Goal: Task Accomplishment & Management: Complete application form

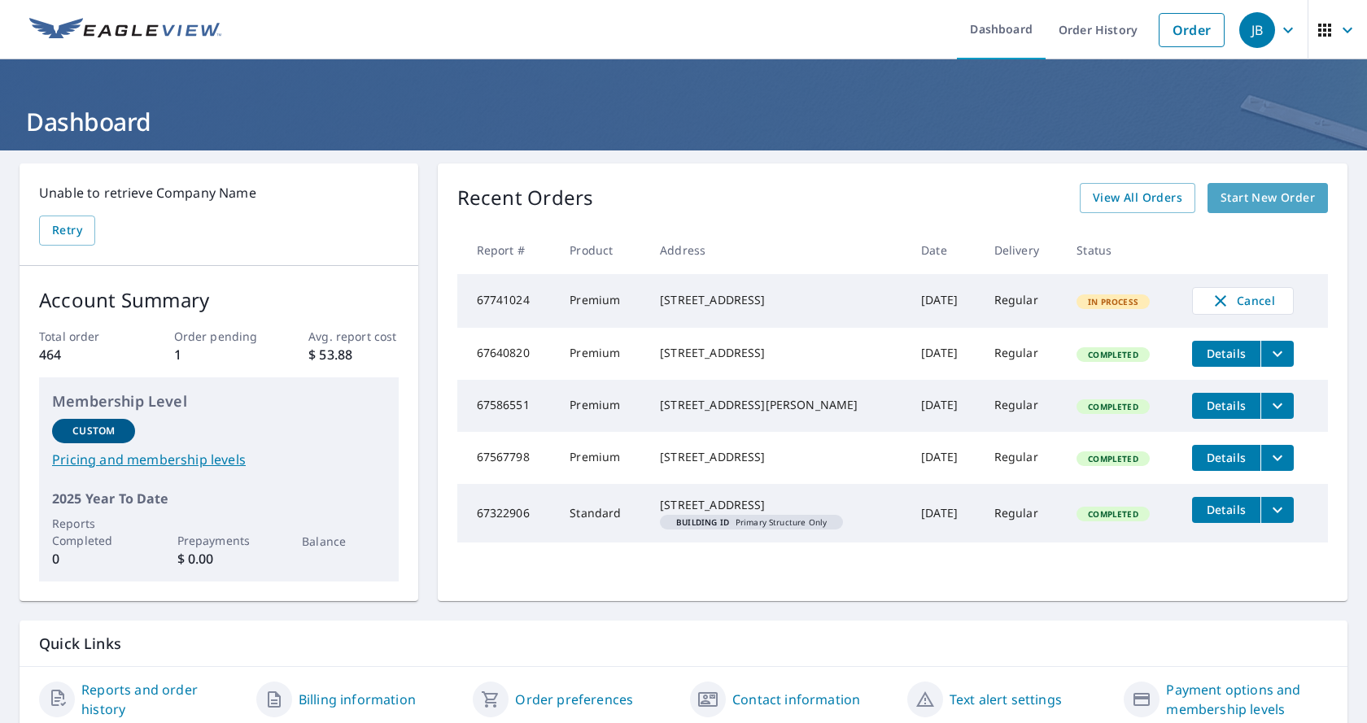
click at [1248, 192] on span "Start New Order" at bounding box center [1268, 198] width 94 height 20
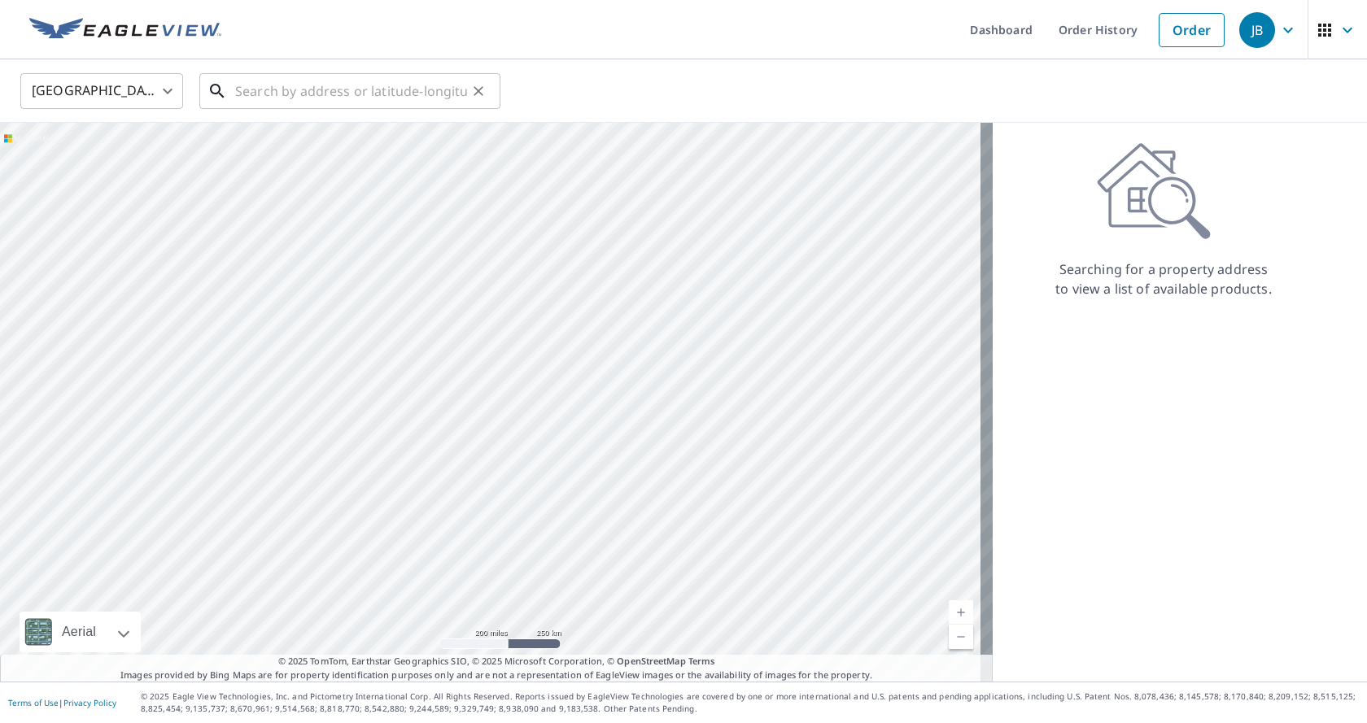
click at [334, 90] on input "text" at bounding box center [351, 91] width 232 height 46
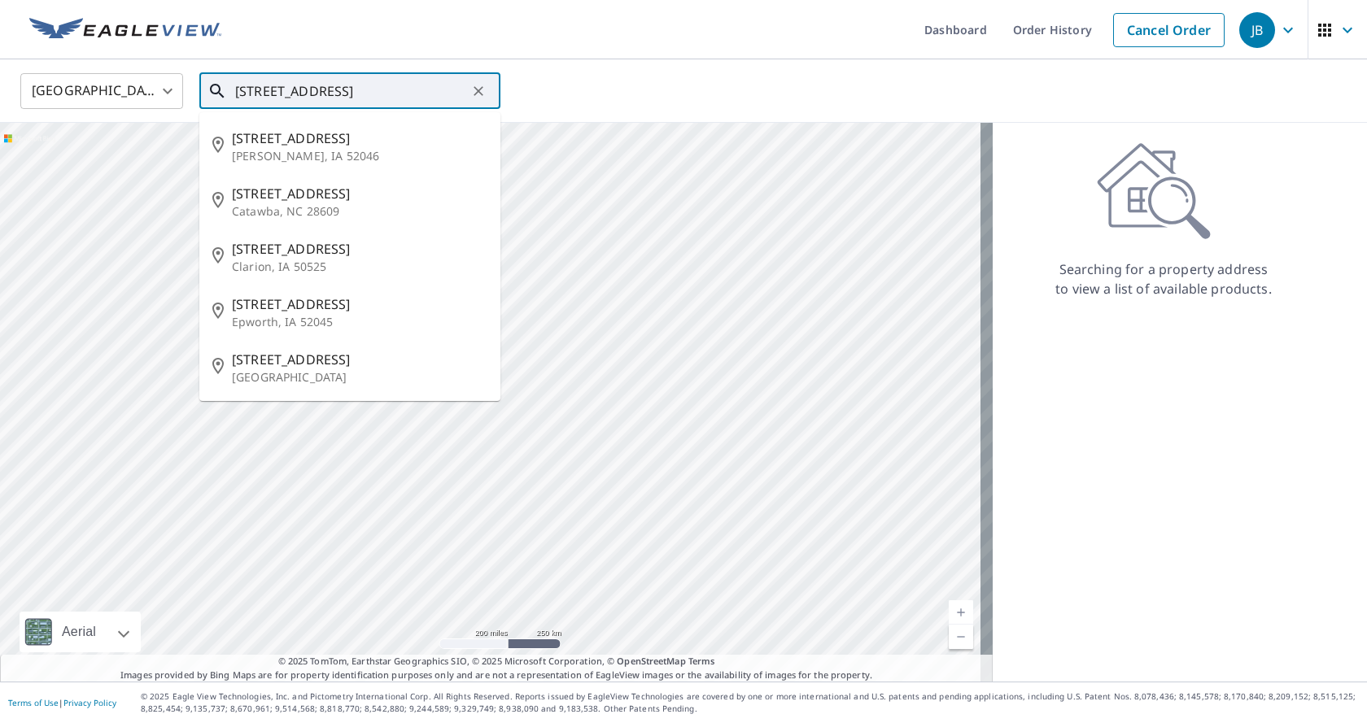
drag, startPoint x: 369, startPoint y: 97, endPoint x: 360, endPoint y: 95, distance: 8.3
click at [365, 95] on input "[STREET_ADDRESS]" at bounding box center [351, 91] width 232 height 46
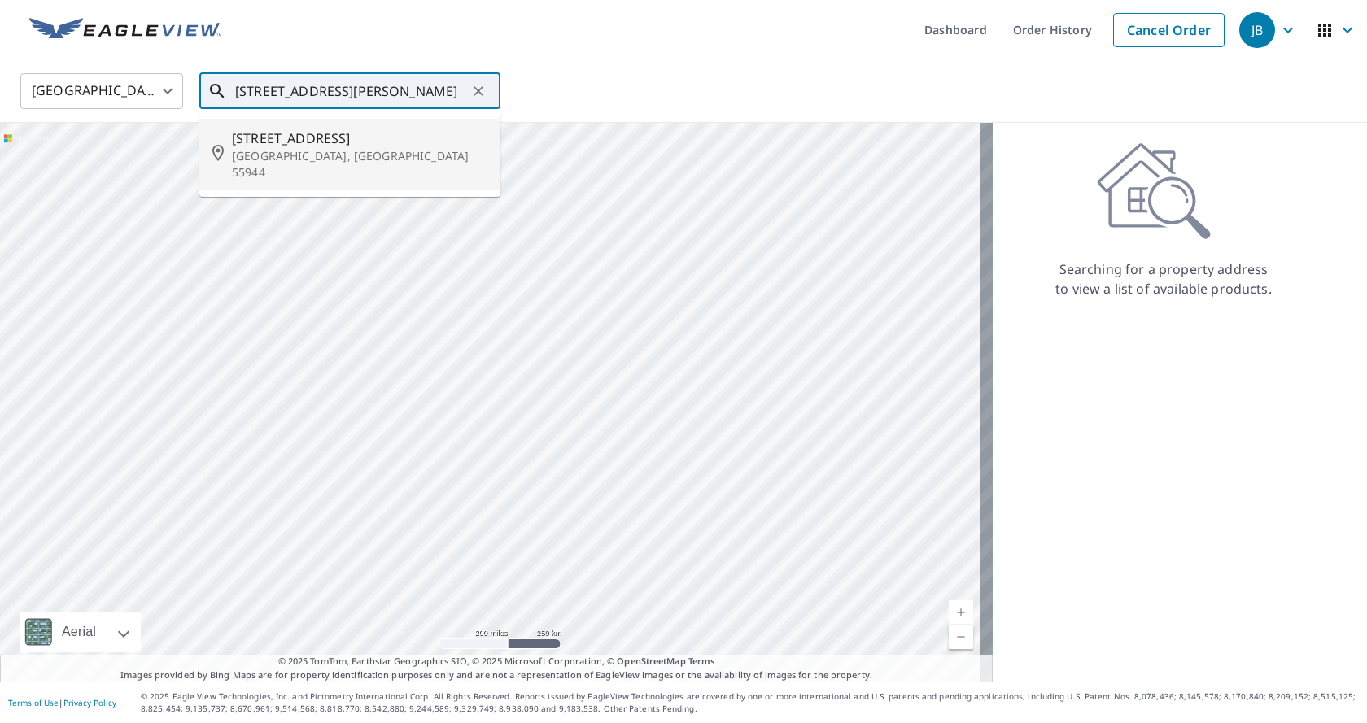
click at [273, 142] on span "[STREET_ADDRESS]" at bounding box center [360, 139] width 256 height 20
type input "[STREET_ADDRESS][PERSON_NAME]"
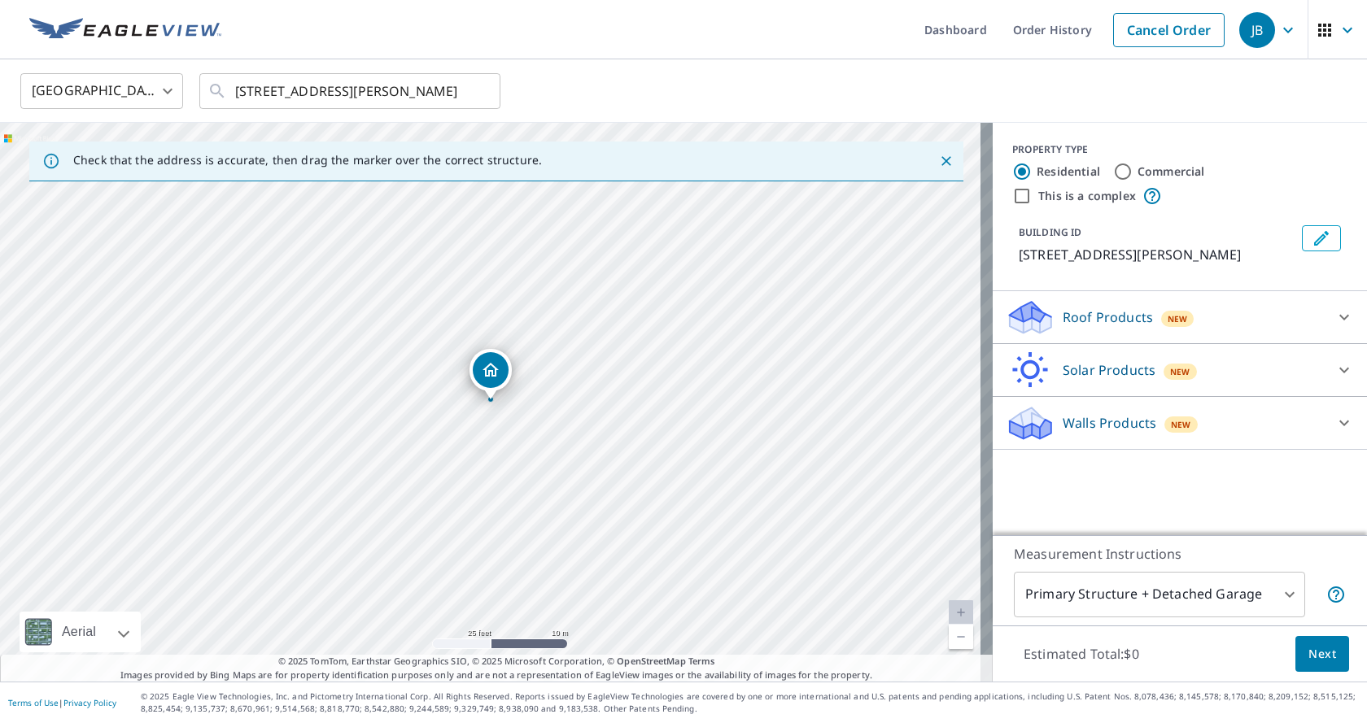
drag, startPoint x: 494, startPoint y: 97, endPoint x: 637, endPoint y: 99, distance: 143.2
click at [637, 99] on div "United States [GEOGRAPHIC_DATA] ​ [STREET_ADDRESS][PERSON_NAME] ​" at bounding box center [677, 91] width 1339 height 38
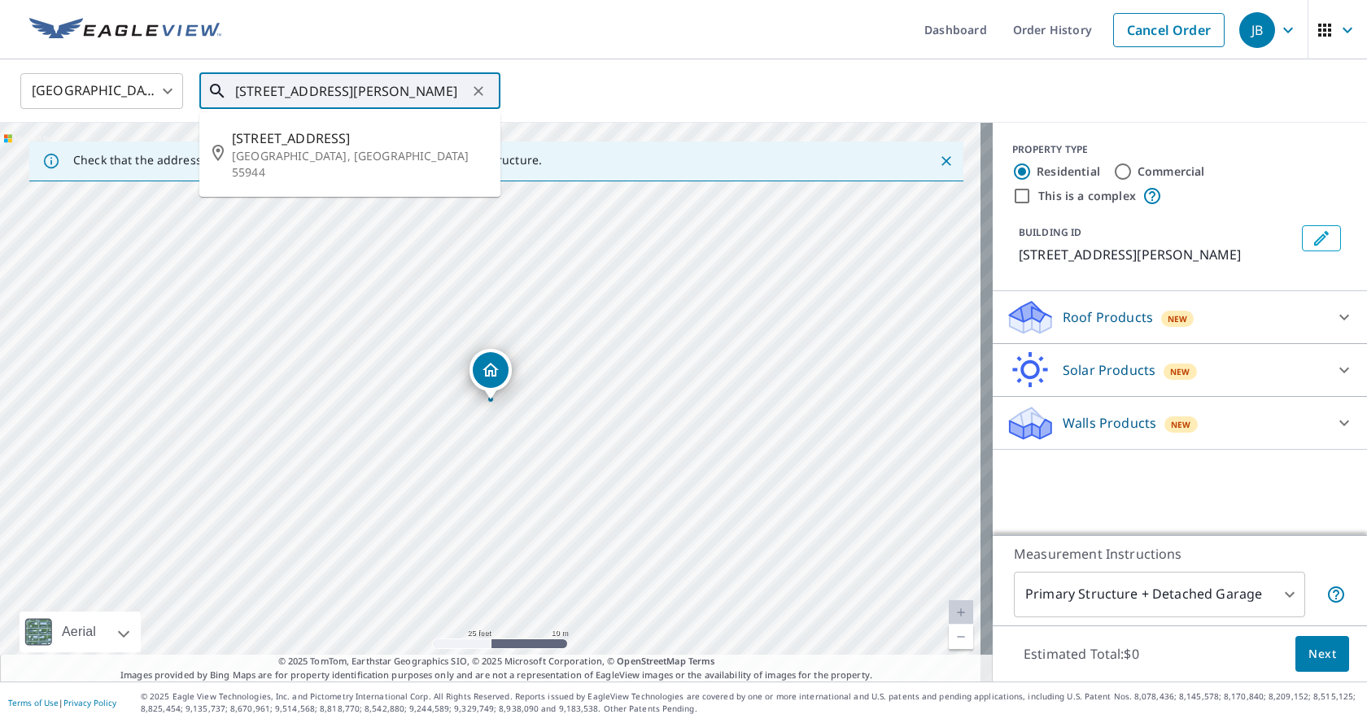
drag, startPoint x: 454, startPoint y: 84, endPoint x: 228, endPoint y: 83, distance: 226.2
click at [228, 83] on div "[STREET_ADDRESS][PERSON_NAME] ​" at bounding box center [349, 91] width 301 height 36
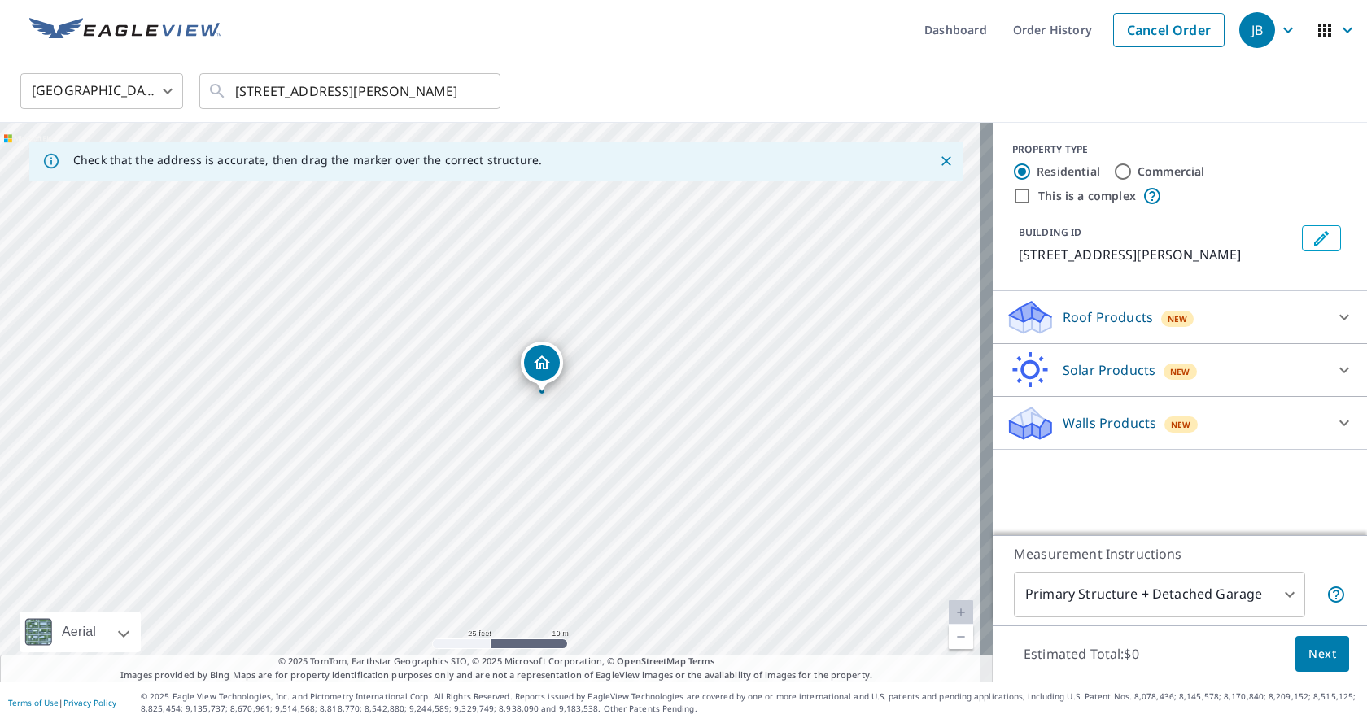
drag, startPoint x: 497, startPoint y: 373, endPoint x: 548, endPoint y: 365, distance: 51.9
click at [1074, 322] on p "Roof Products" at bounding box center [1108, 318] width 90 height 20
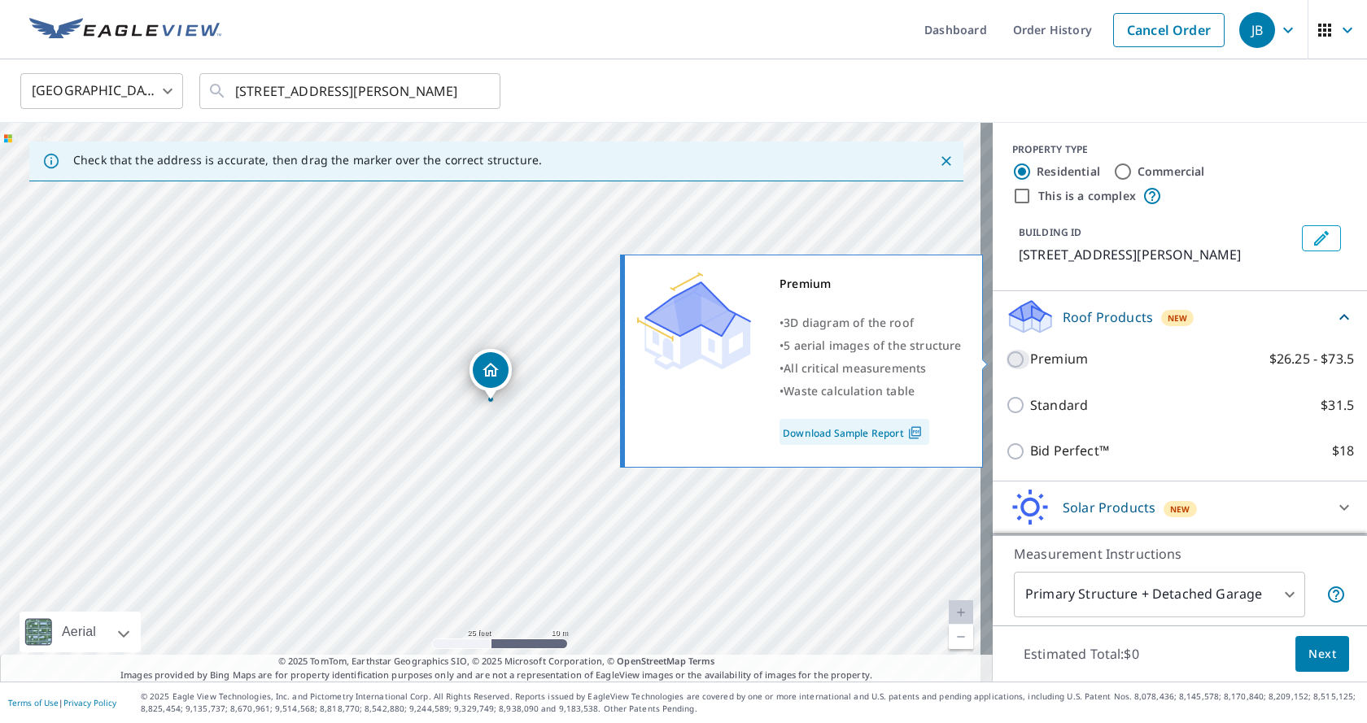
click at [1017, 364] on input "Premium $26.25 - $73.5" at bounding box center [1018, 360] width 24 height 20
checkbox input "true"
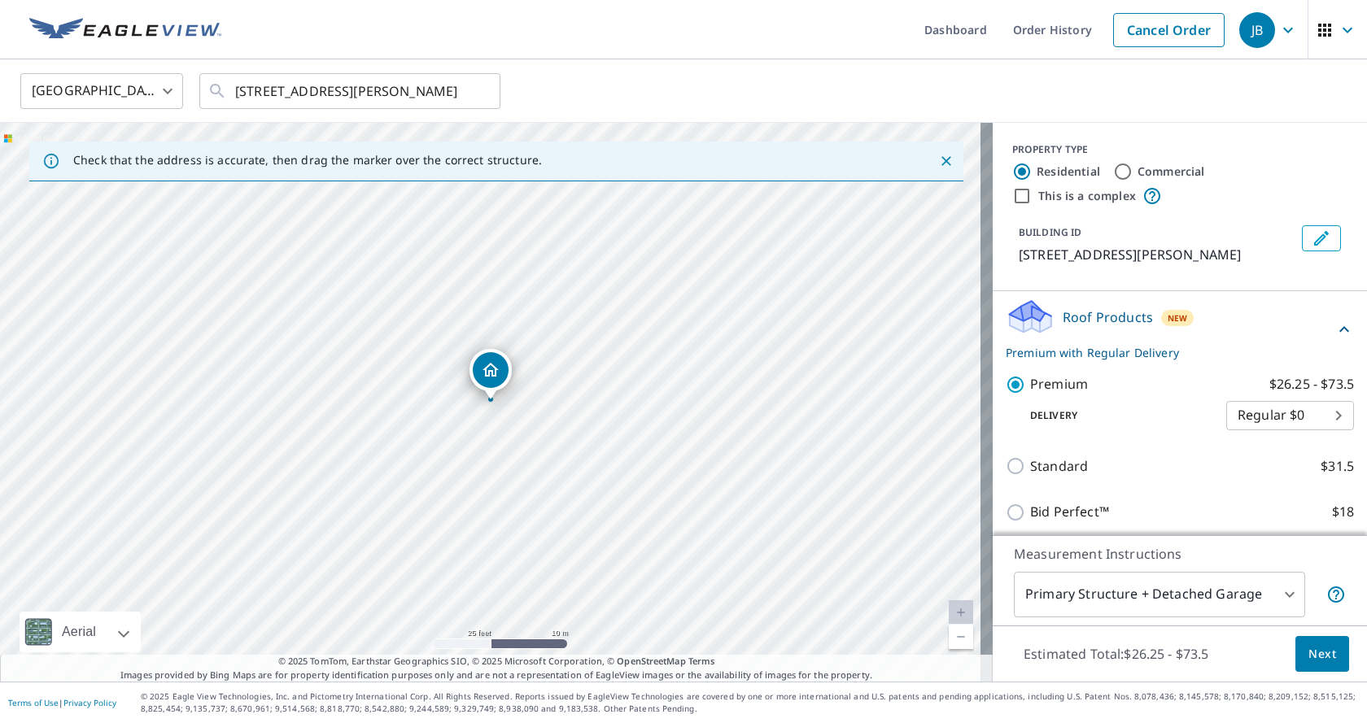
click at [1282, 599] on body "JB JB Dashboard Order History Cancel Order JB United States [GEOGRAPHIC_DATA] ​…" at bounding box center [683, 361] width 1367 height 723
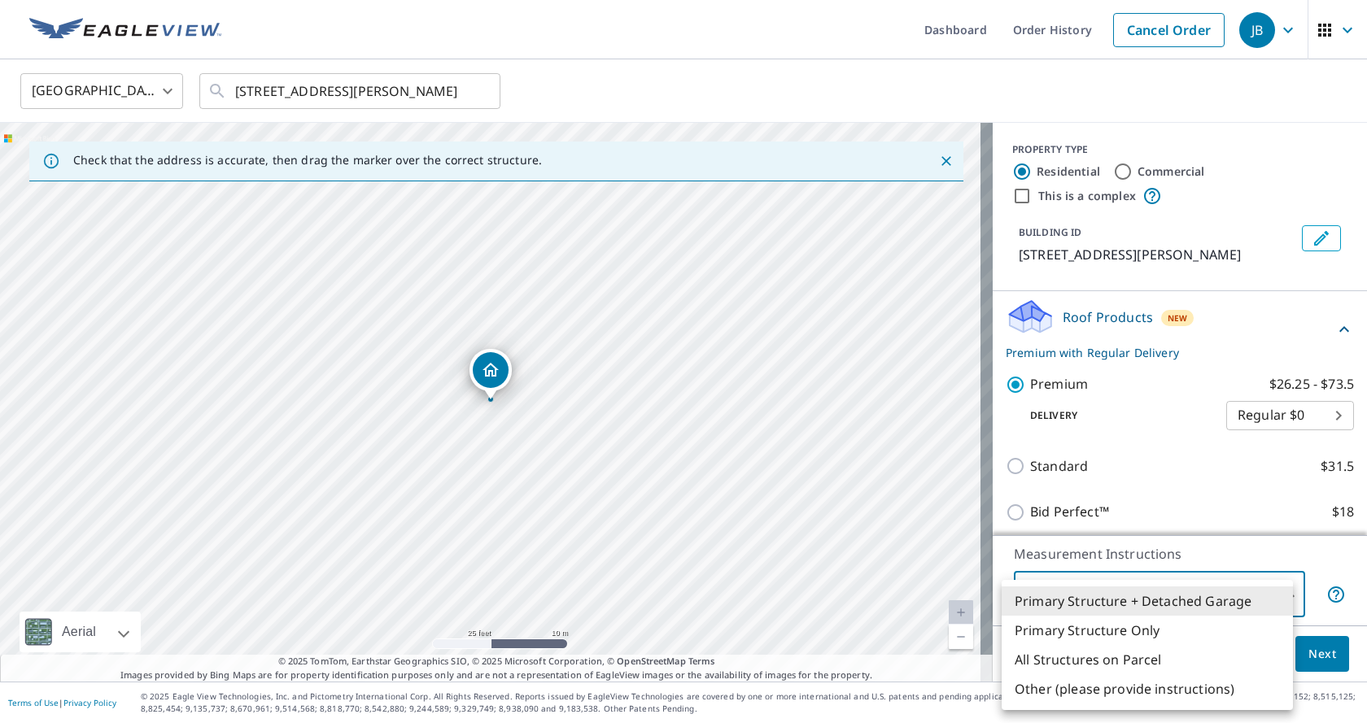
click at [1125, 635] on li "Primary Structure Only" at bounding box center [1147, 630] width 291 height 29
type input "2"
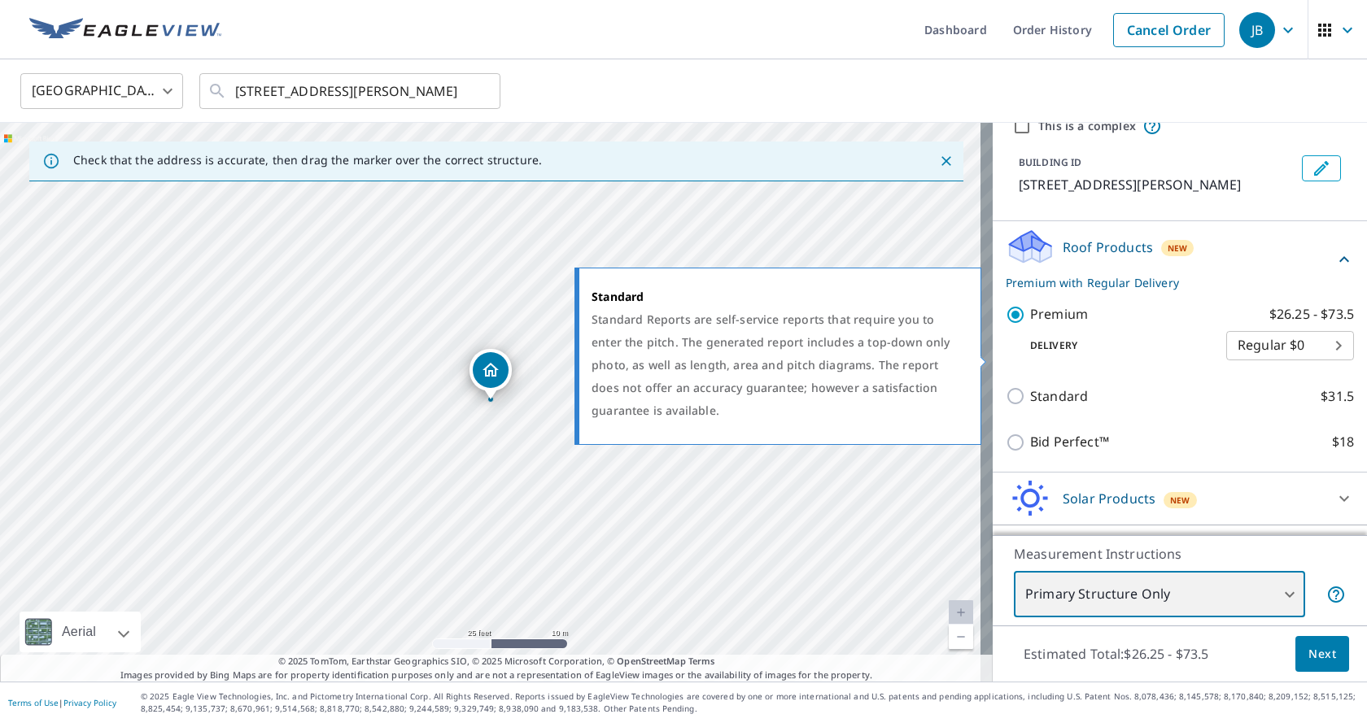
scroll to position [113, 0]
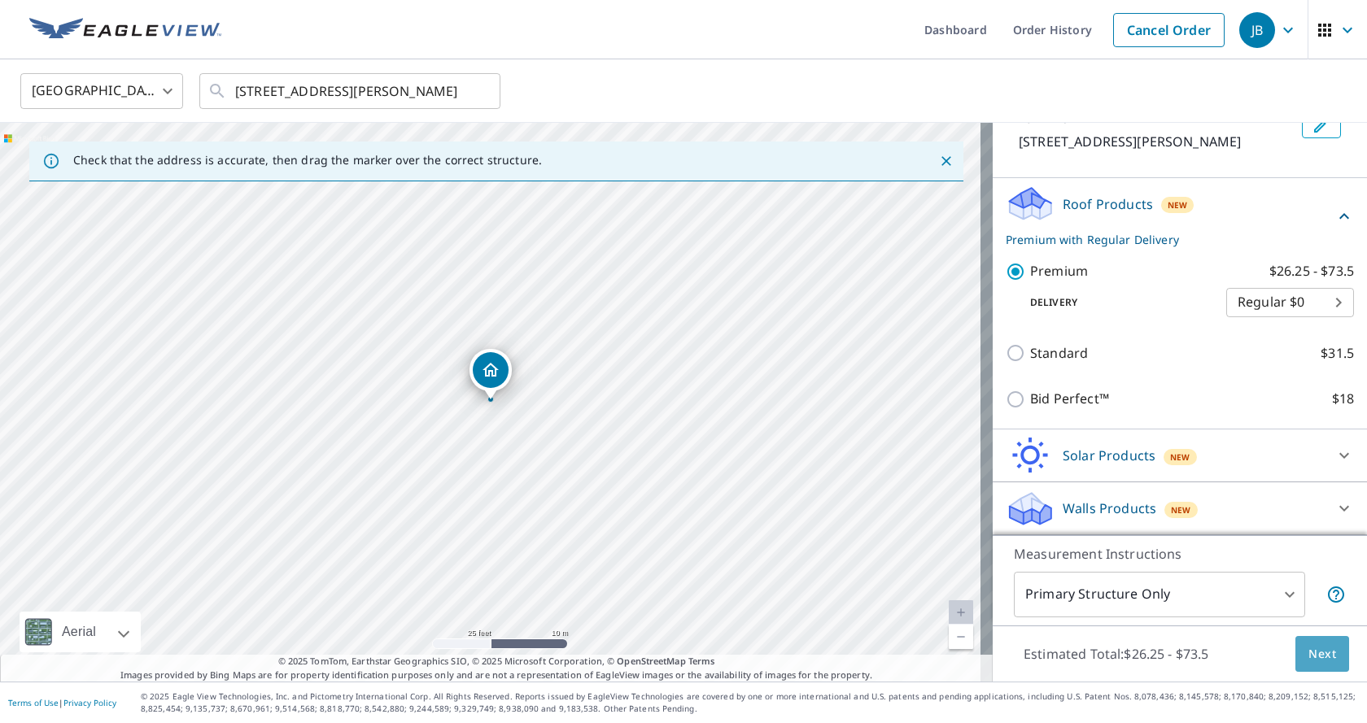
click at [1313, 658] on span "Next" at bounding box center [1323, 654] width 28 height 20
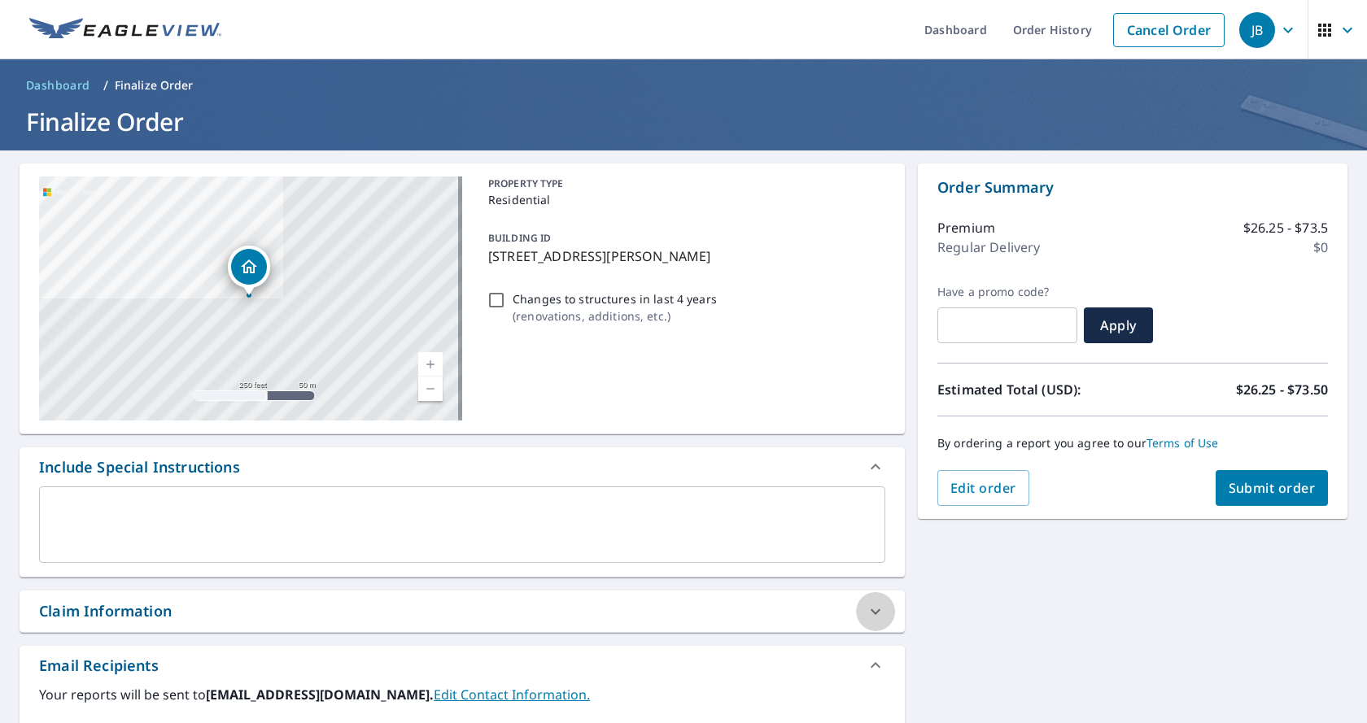
click at [870, 623] on div at bounding box center [875, 611] width 39 height 39
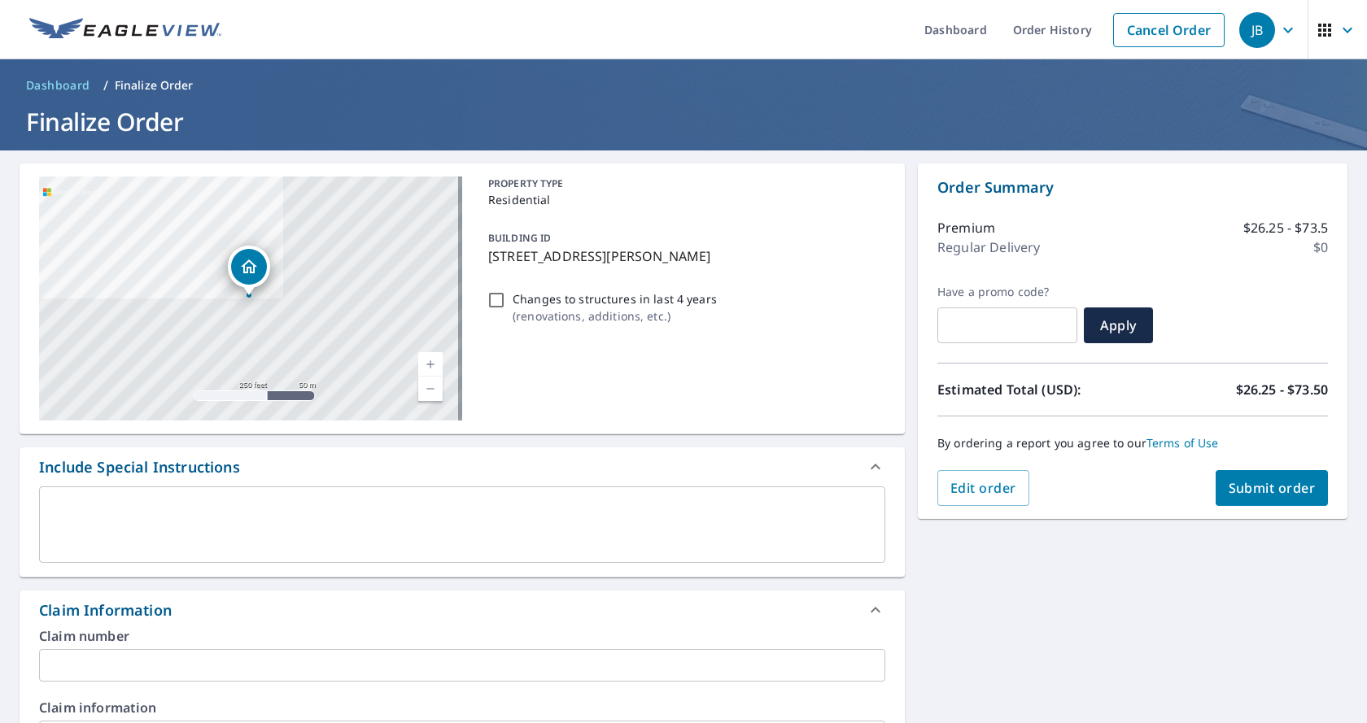
click at [144, 660] on input "text" at bounding box center [462, 665] width 846 height 33
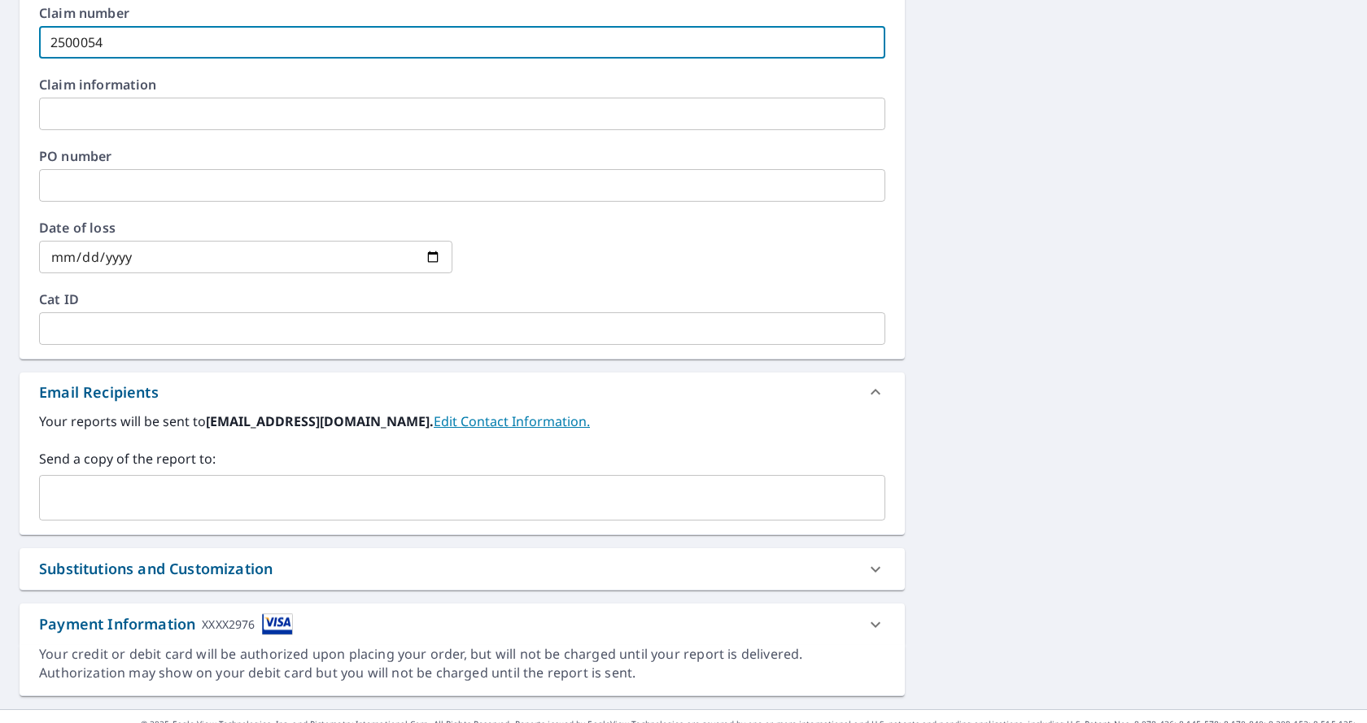
scroll to position [651, 0]
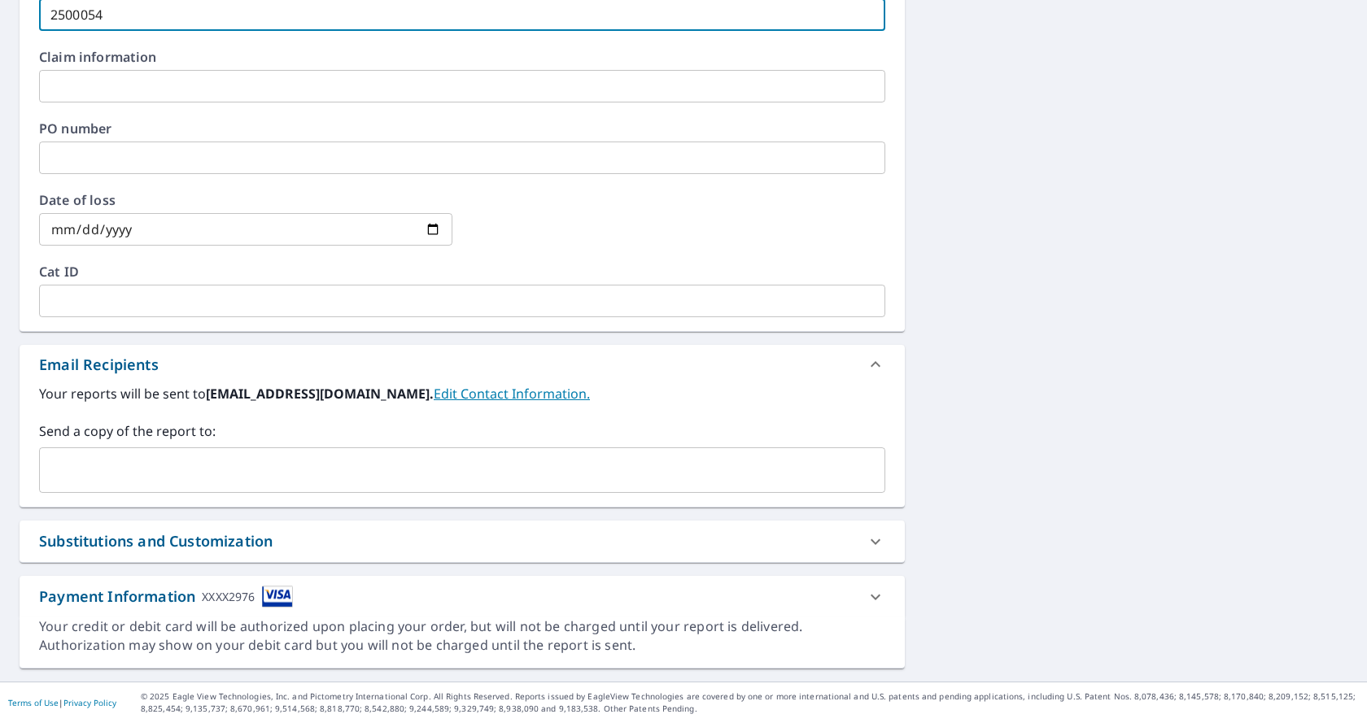
type input "2500054"
click at [102, 474] on input "text" at bounding box center [449, 470] width 807 height 31
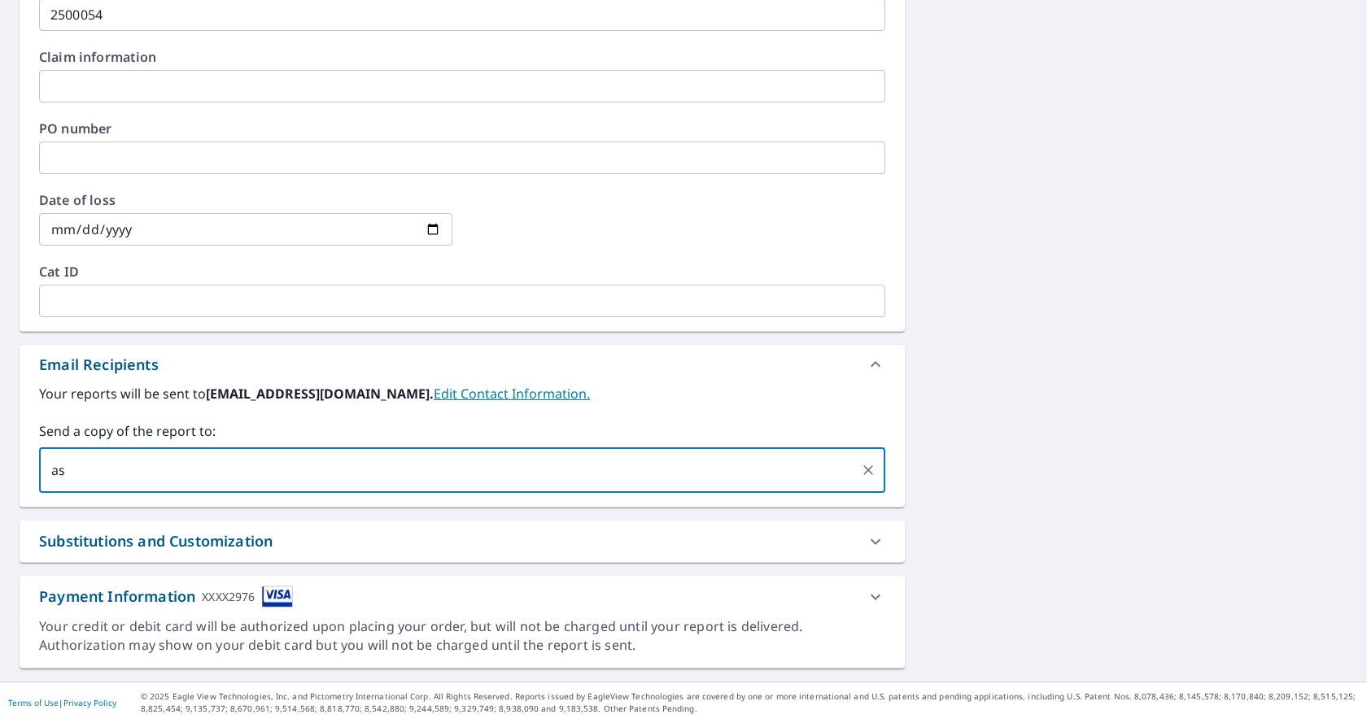
type input "a"
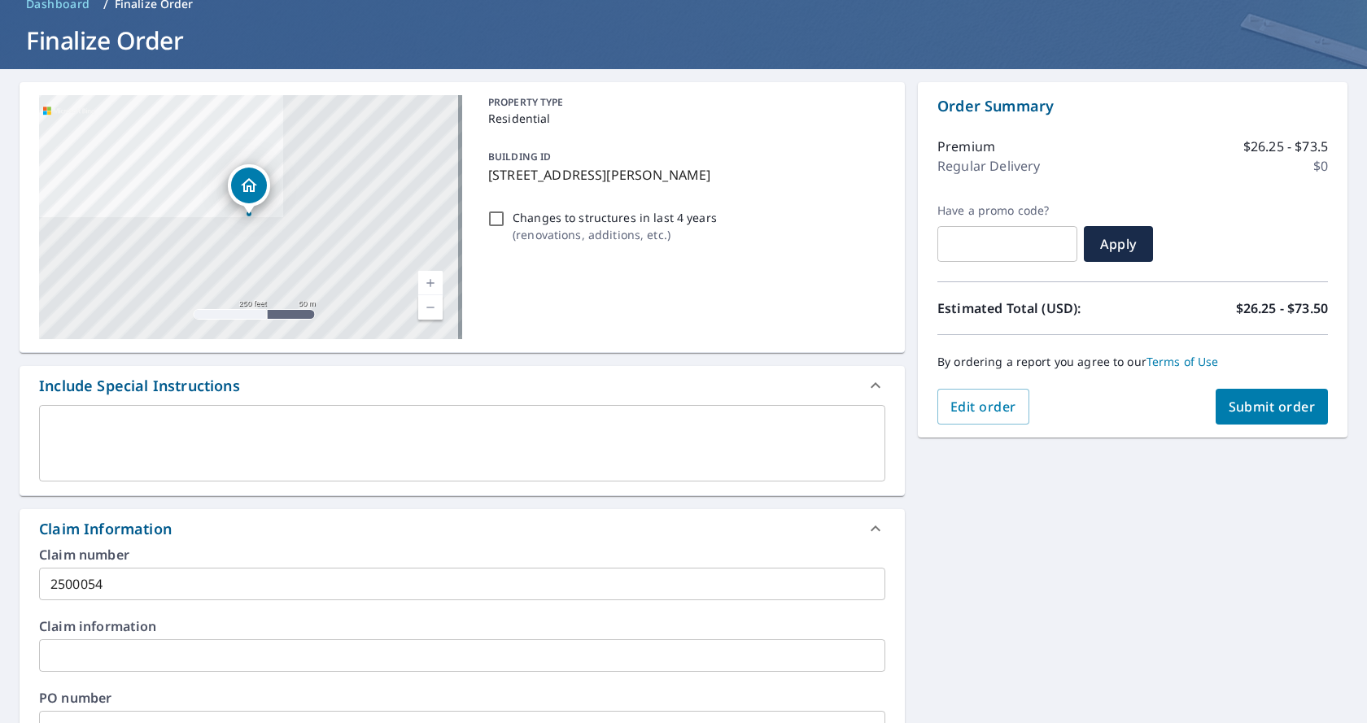
scroll to position [0, 0]
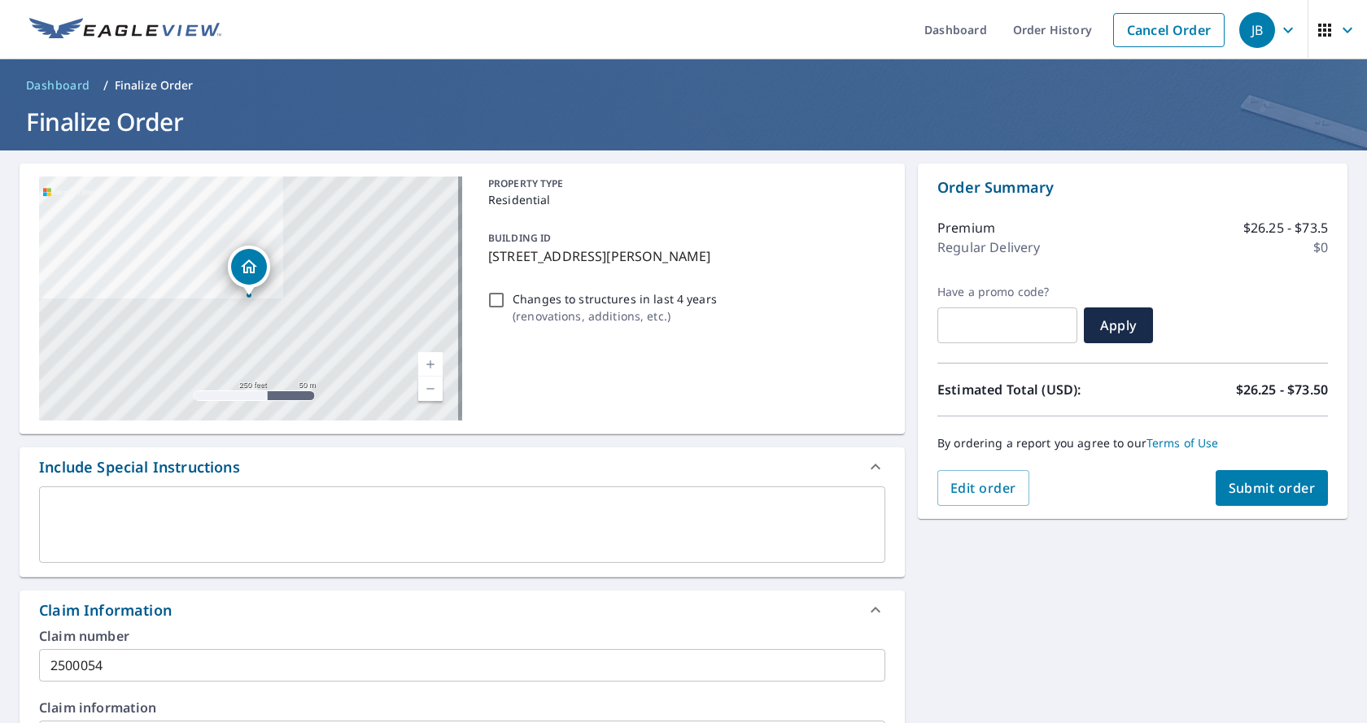
type input "[PERSON_NAME][EMAIL_ADDRESS][DOMAIN_NAME]"
drag, startPoint x: 1255, startPoint y: 493, endPoint x: 1265, endPoint y: 483, distance: 14.4
click at [1265, 483] on span "Submit order" at bounding box center [1272, 488] width 87 height 18
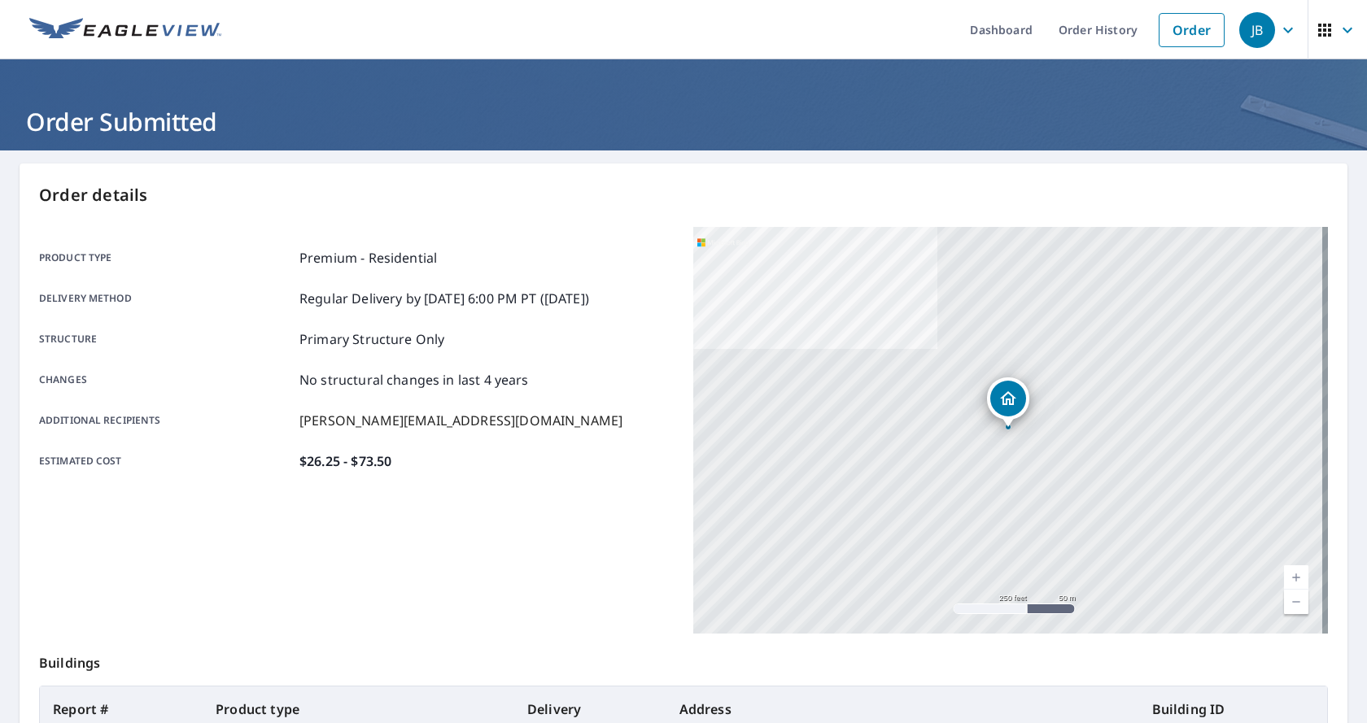
click at [1278, 37] on icon "button" at bounding box center [1288, 30] width 20 height 20
